Goal: Check status: Check status

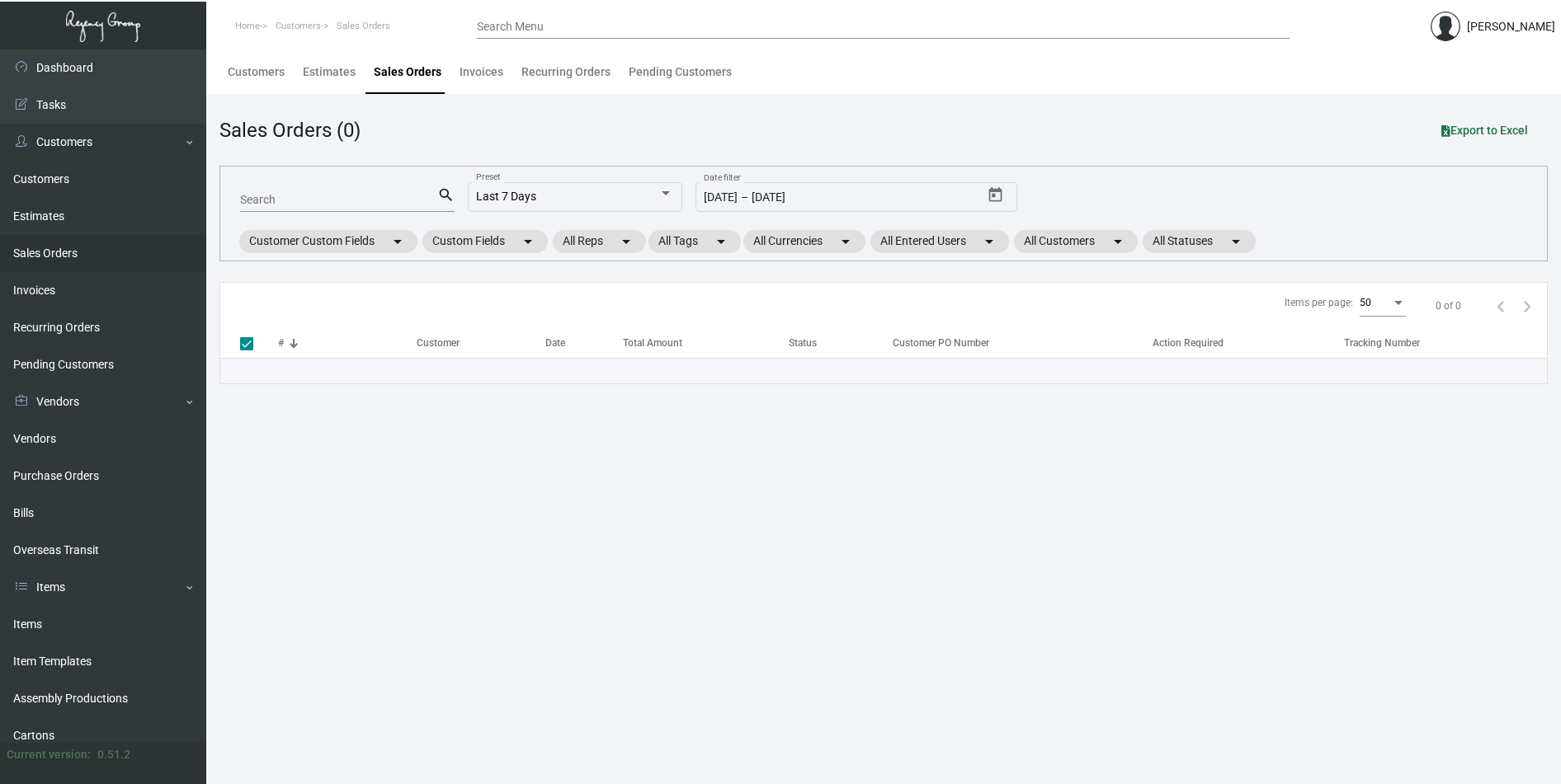
click at [341, 200] on input "Search" at bounding box center [338, 199] width 197 height 13
click at [63, 476] on link "Purchase Orders" at bounding box center [103, 476] width 206 height 37
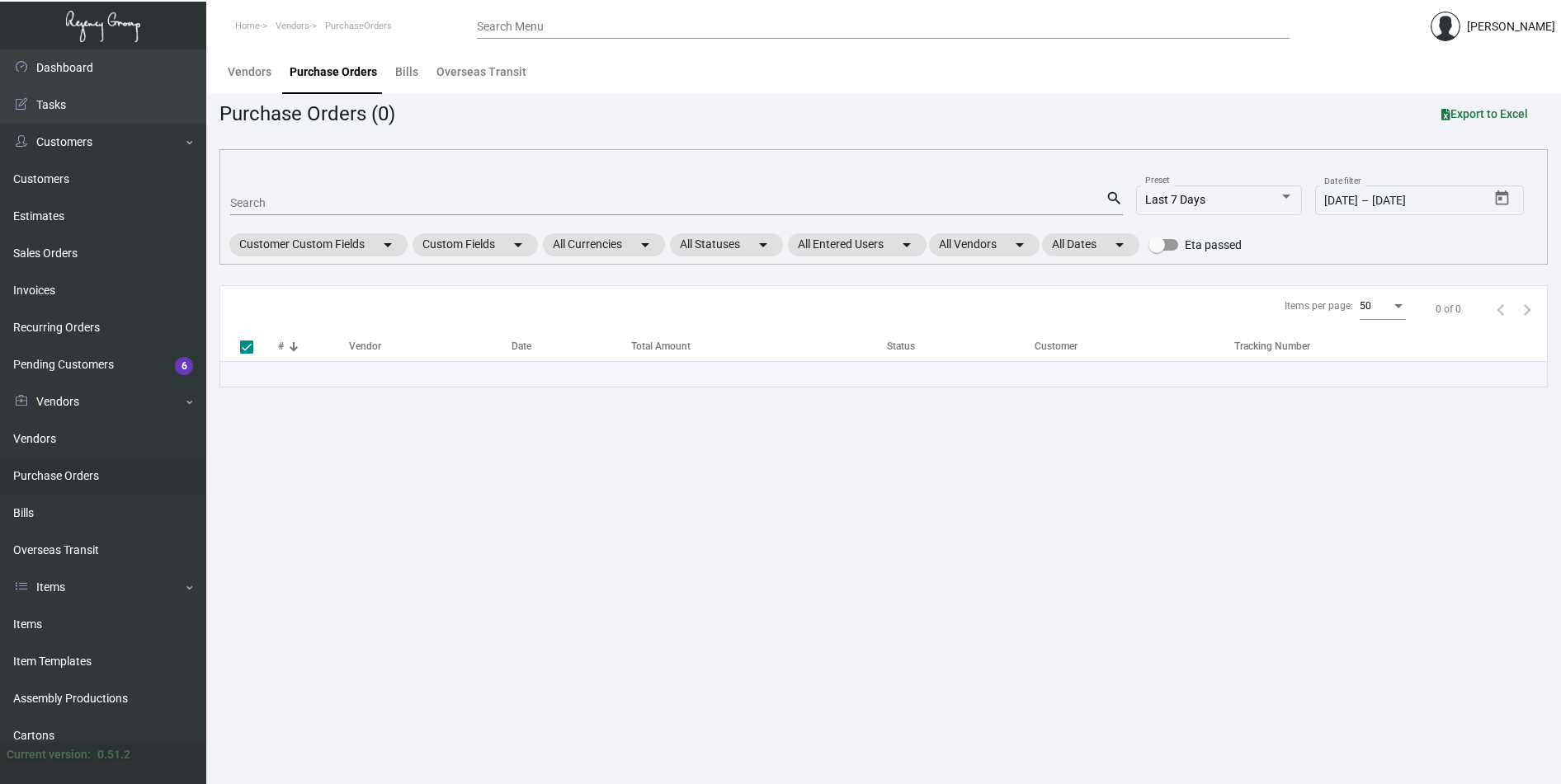
click at [280, 203] on input "Search" at bounding box center [668, 203] width 876 height 13
paste input "108074"
type input "108074"
checkbox input "false"
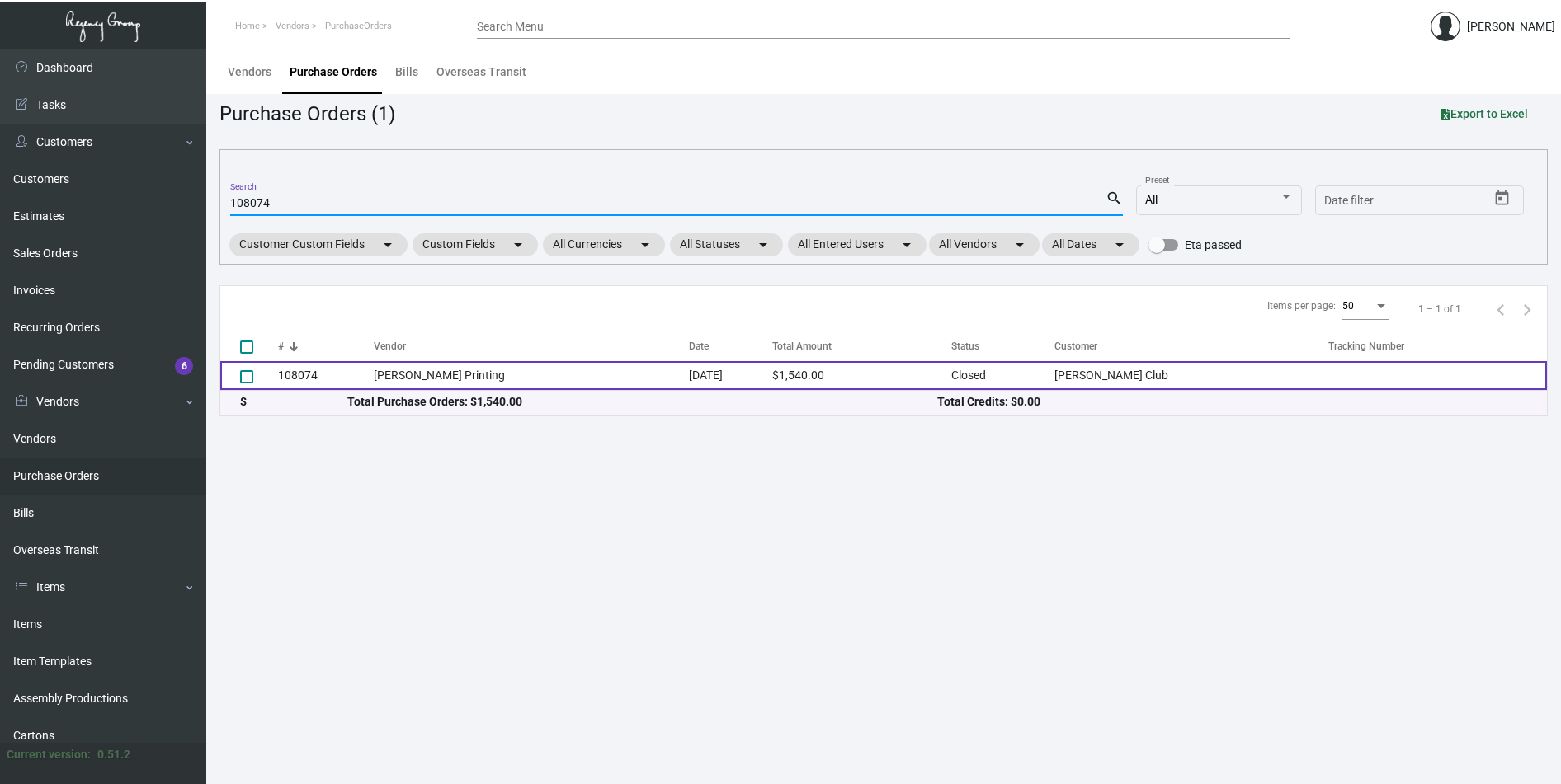
click at [309, 374] on td "108074" at bounding box center [326, 376] width 95 height 29
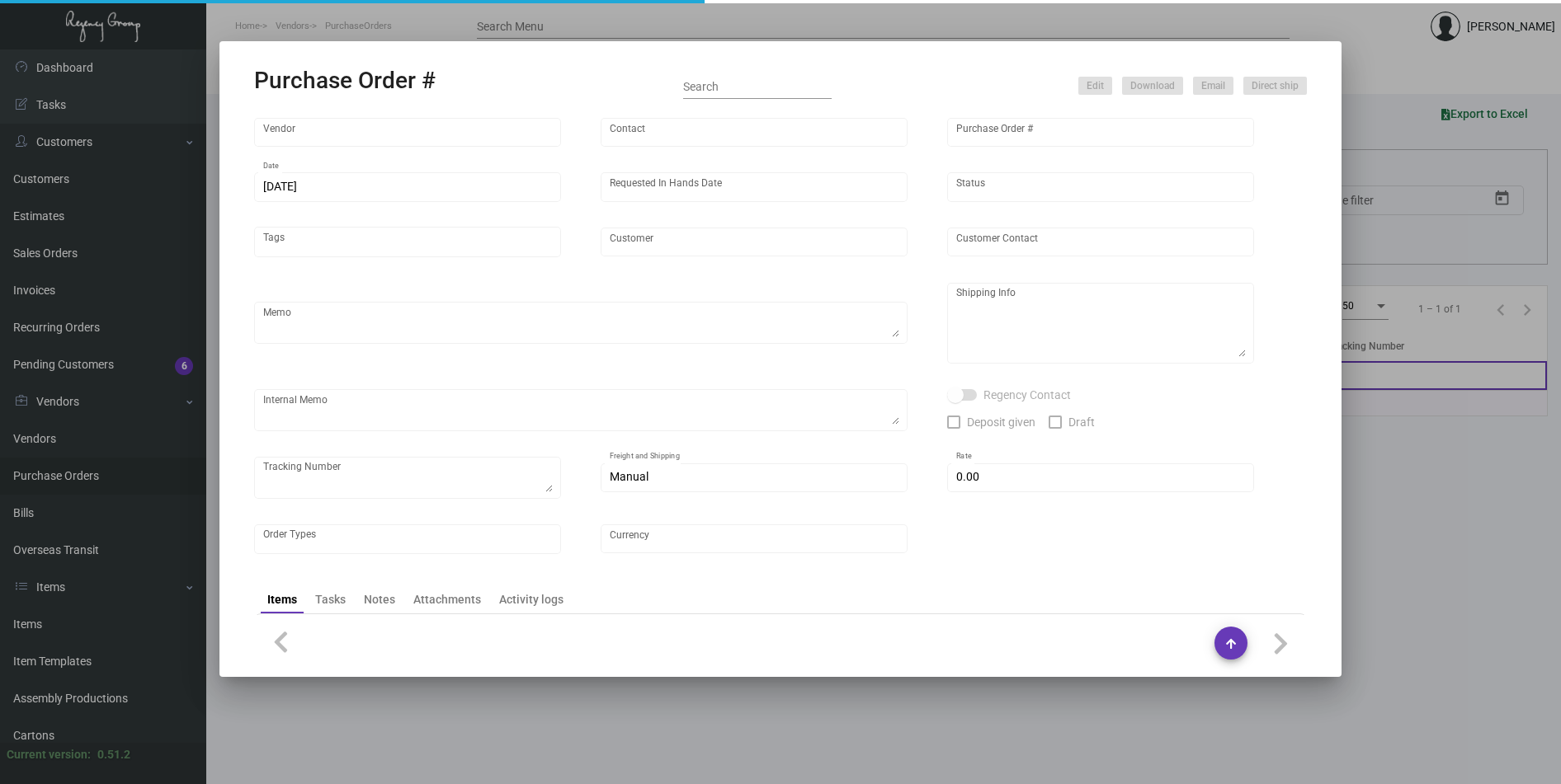
type input "[PERSON_NAME] Printing"
type input "[PERSON_NAME]"
type input "108074"
type input "[DATE]"
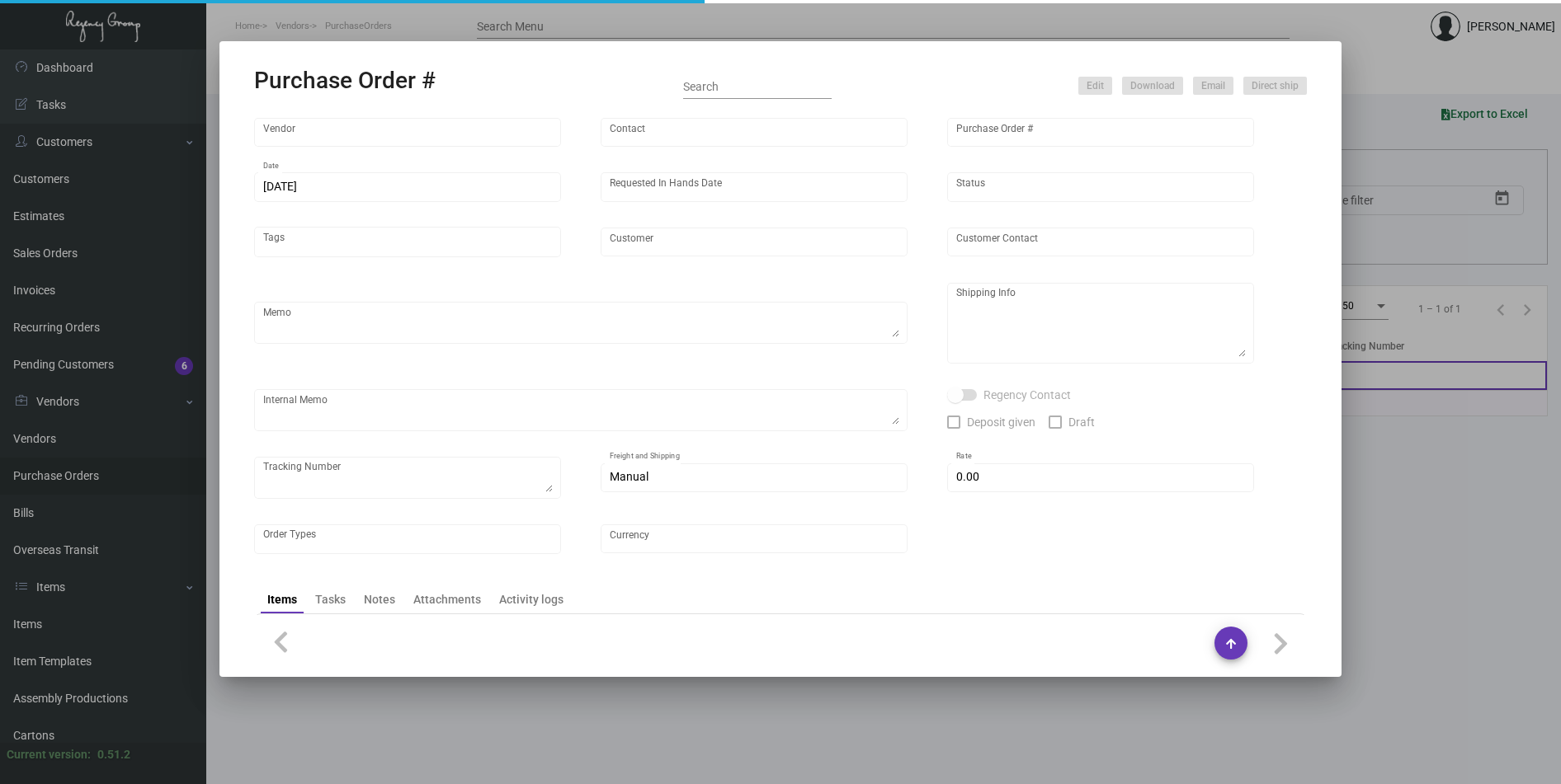
type input "[PERSON_NAME] Club"
type input "[PERSON_NAME]"
type textarea ""Please send proof for approval to [EMAIL_ADDRESS][DOMAIN_NAME] with me cc'd. *…"
type textarea "[PERSON_NAME] Club - Cecelene [PERSON_NAME] [STREET_ADDRESS][US_STATE]"
type textarea "Label provided to vendor to ship to hotel UPS Ground Cost $108.13"
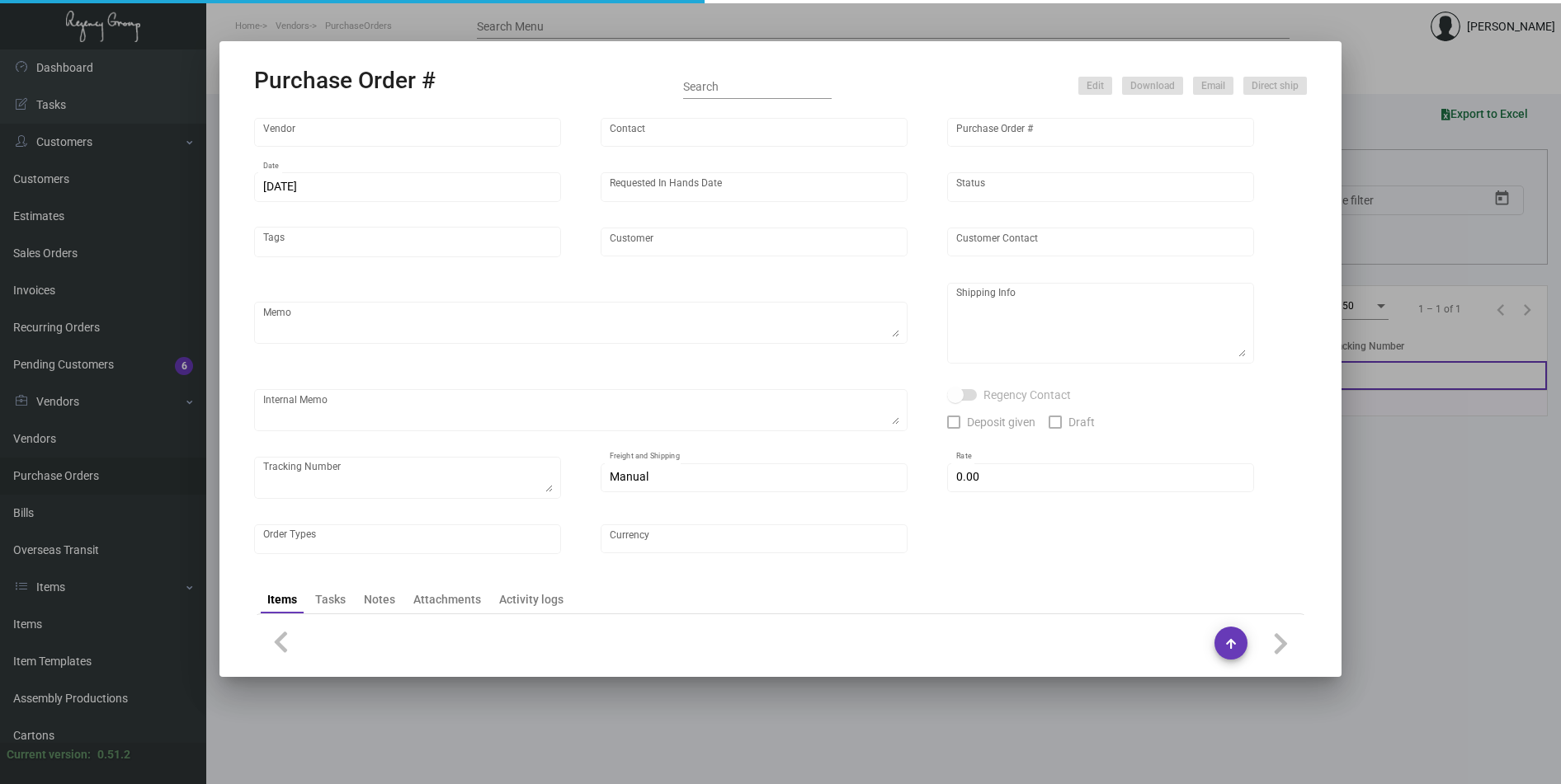
type input "$ 0.00"
type input "United States Dollar $"
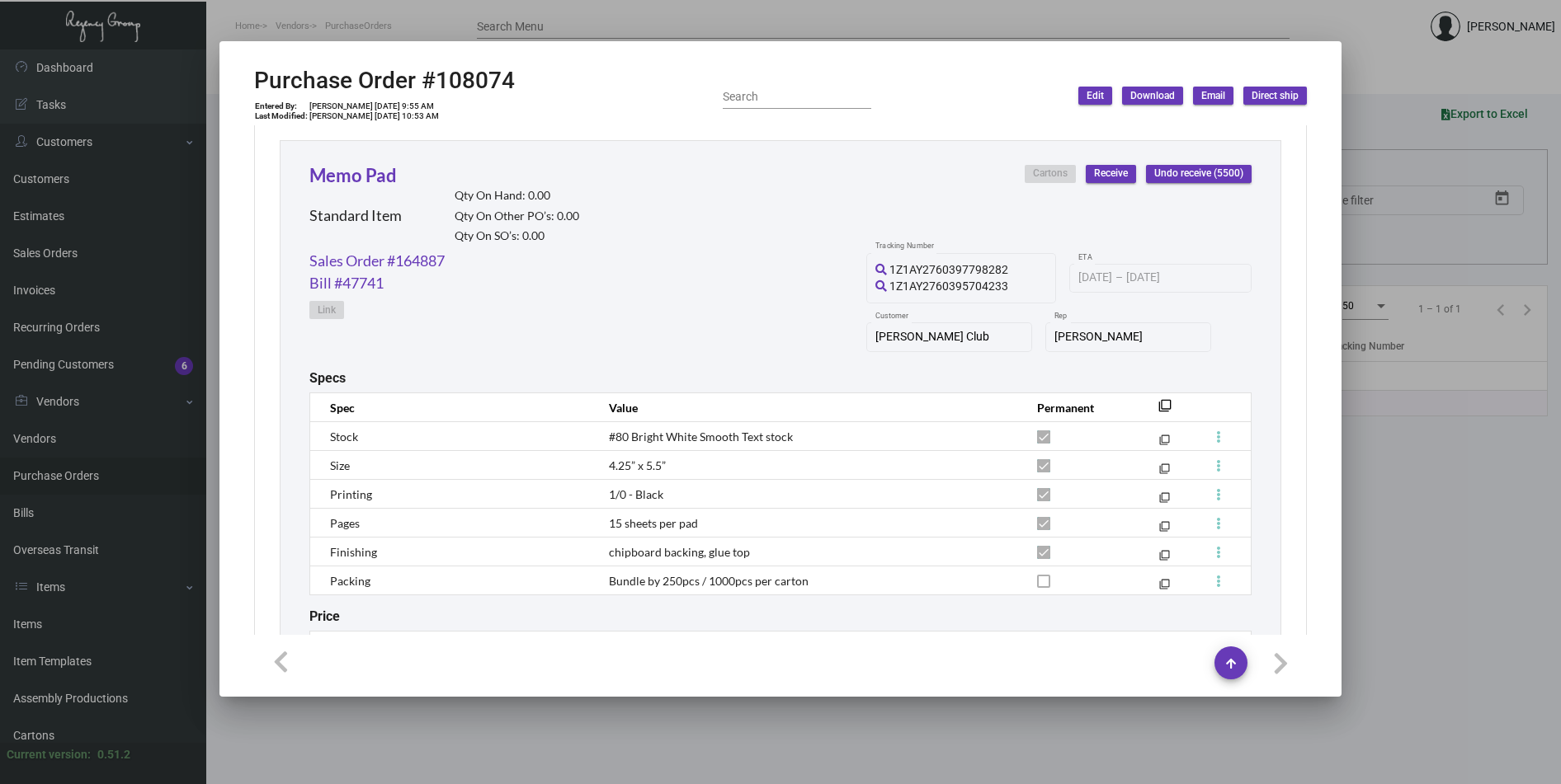
scroll to position [801, 0]
